Goal: Obtain resource: Obtain resource

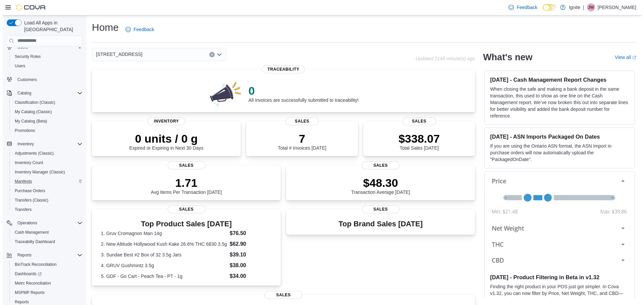
scroll to position [41, 0]
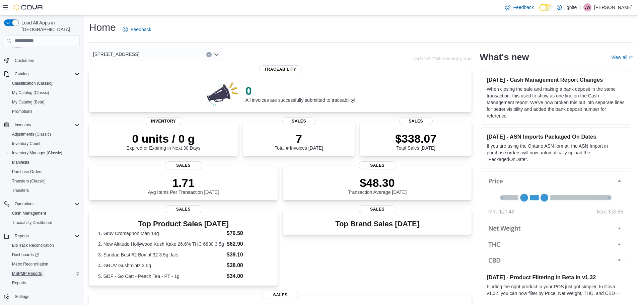
click at [18, 271] on span "MSPMP Reports" at bounding box center [27, 273] width 30 height 5
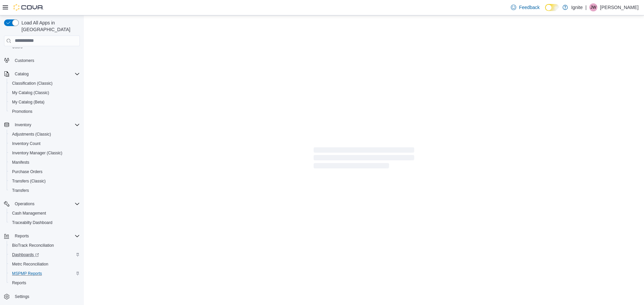
scroll to position [20, 0]
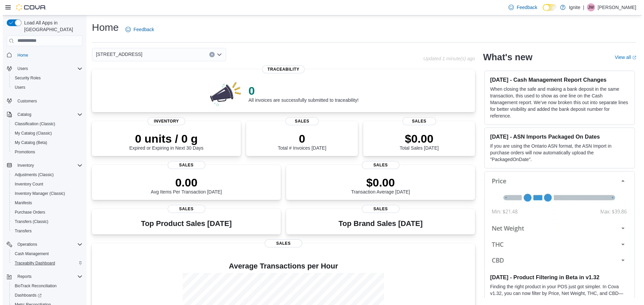
scroll to position [41, 0]
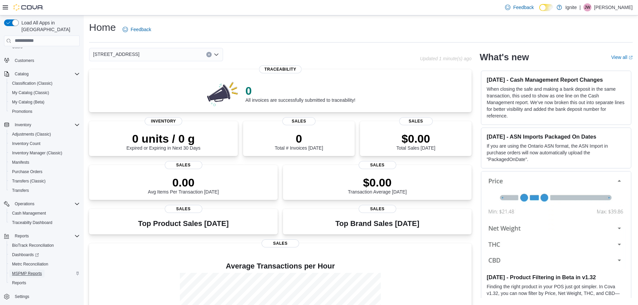
drag, startPoint x: 25, startPoint y: 266, endPoint x: 78, endPoint y: 267, distance: 52.3
click at [25, 271] on span "MSPMP Reports" at bounding box center [27, 273] width 30 height 5
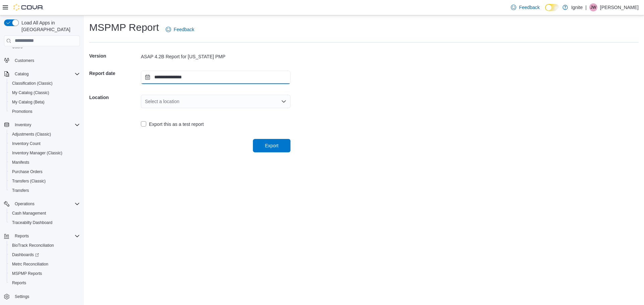
click at [147, 76] on input "**********" at bounding box center [215, 77] width 149 height 13
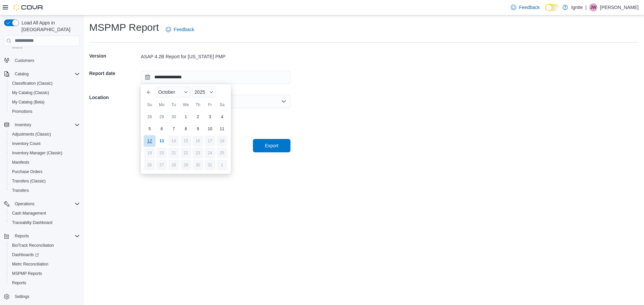
click at [147, 141] on div "12" at bounding box center [149, 141] width 12 height 12
type input "**********"
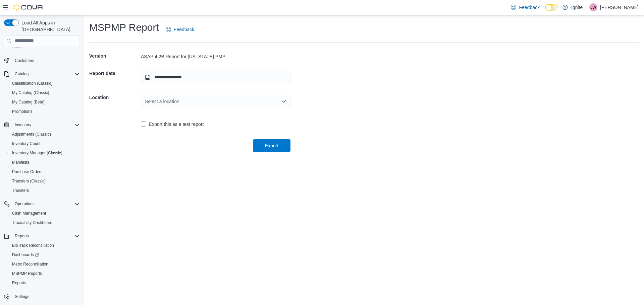
click at [213, 103] on div "Select a location" at bounding box center [215, 101] width 149 height 13
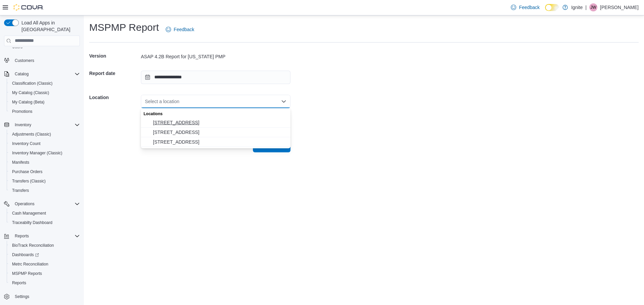
click at [181, 124] on span "[STREET_ADDRESS]" at bounding box center [219, 122] width 133 height 7
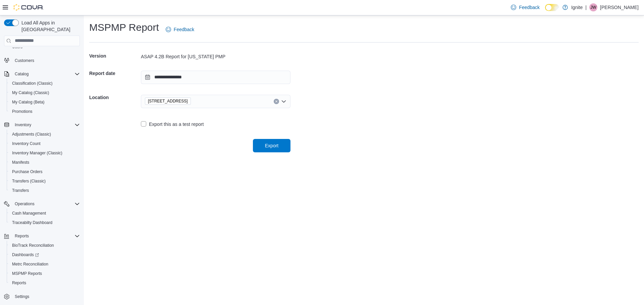
click at [190, 151] on div "Export" at bounding box center [189, 143] width 201 height 19
click at [274, 145] on span "Export" at bounding box center [271, 145] width 13 height 7
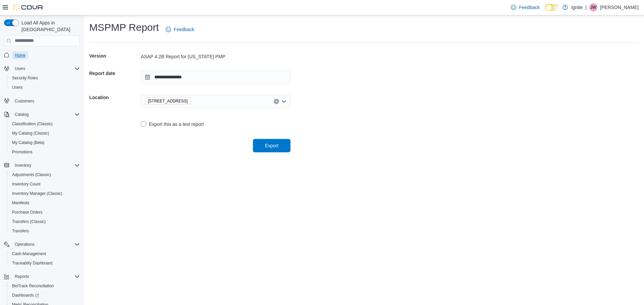
click at [18, 53] on span "Home" at bounding box center [20, 55] width 11 height 5
